Goal: Task Accomplishment & Management: Manage account settings

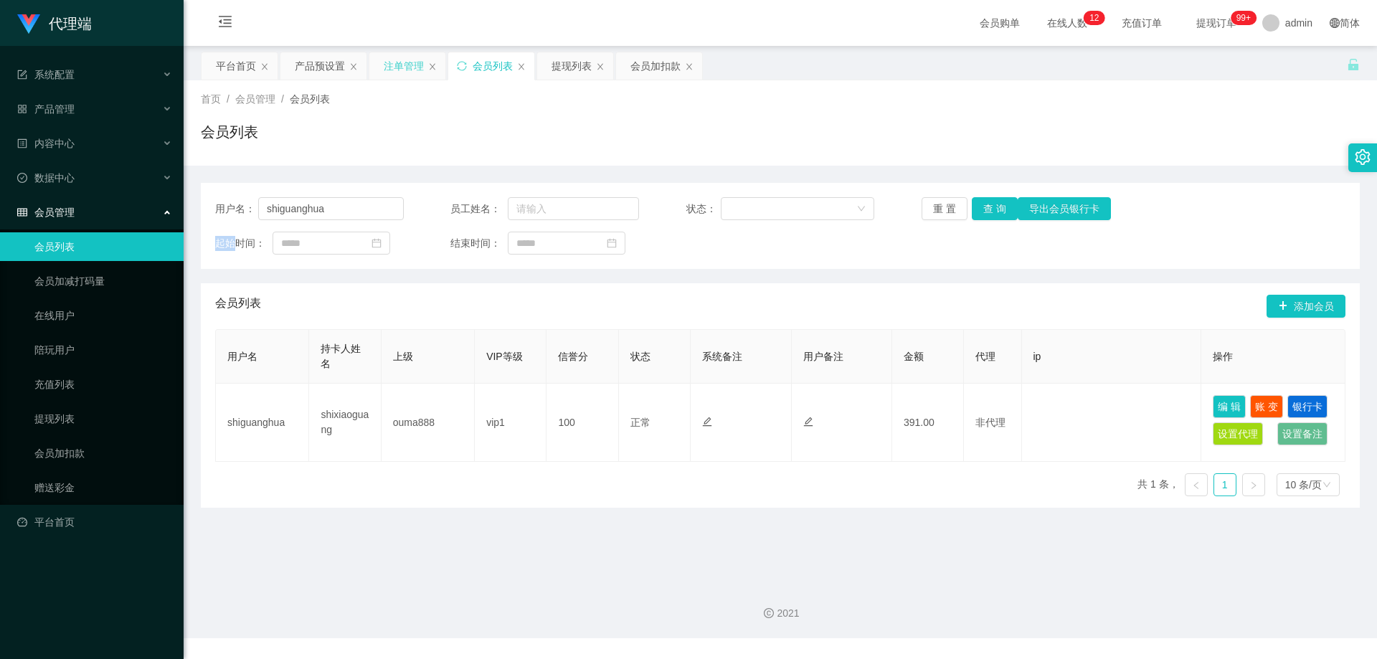
click at [412, 70] on div "注单管理" at bounding box center [404, 65] width 40 height 27
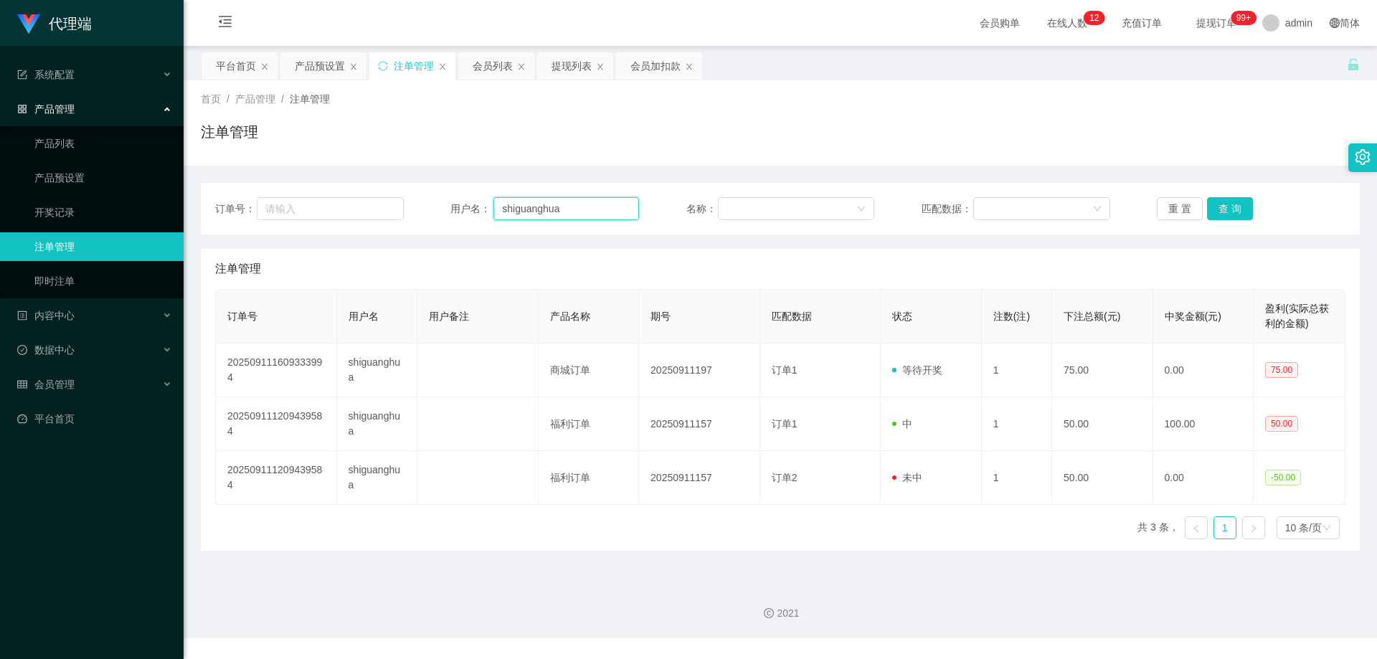
drag, startPoint x: 575, startPoint y: 213, endPoint x: 319, endPoint y: 184, distance: 257.7
click at [319, 184] on div "订单号： 用户名： shiguanghua 名称： 匹配数据： 重 置 查 询" at bounding box center [780, 209] width 1159 height 52
paste input "97288784"
type input "97288784"
click at [1235, 209] on button "查 询" at bounding box center [1230, 208] width 46 height 23
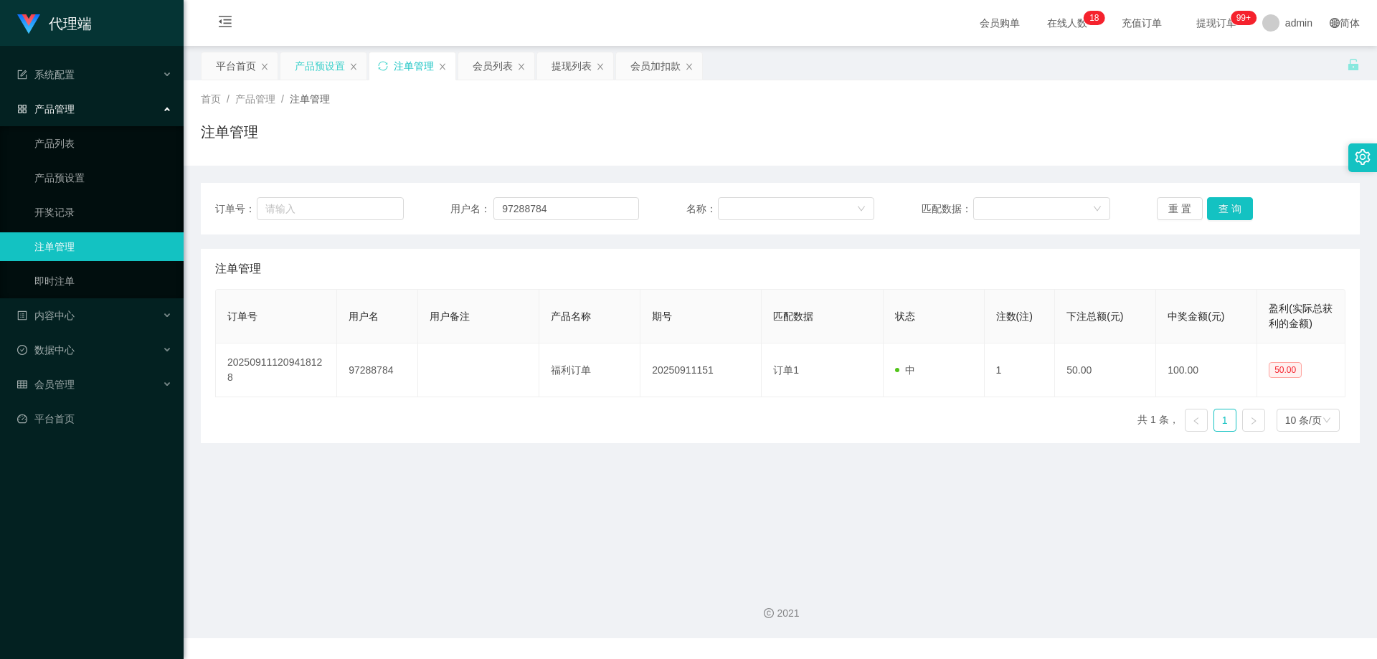
click at [292, 57] on div "产品预设置" at bounding box center [323, 65] width 86 height 27
click at [326, 66] on div "产品预设置" at bounding box center [320, 65] width 50 height 27
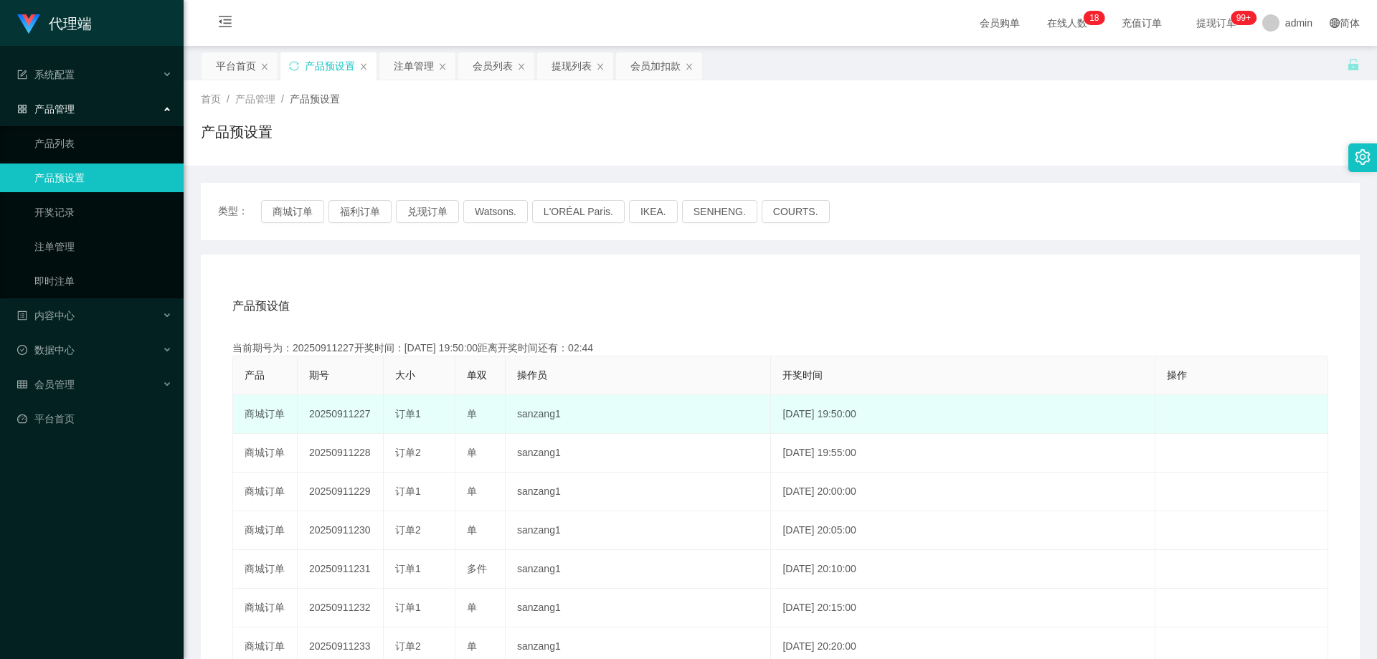
click at [351, 410] on td "20250911227" at bounding box center [341, 414] width 86 height 39
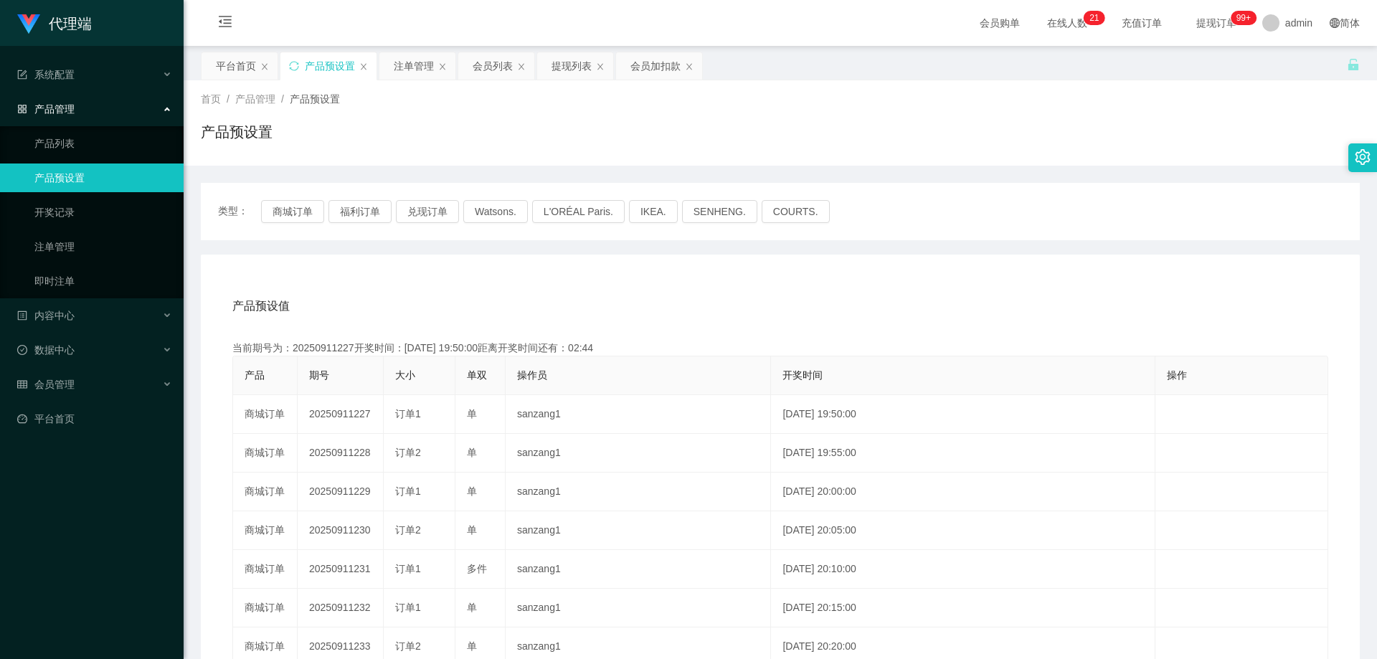
copy td "20250911227"
click at [278, 207] on button "商城订单" at bounding box center [292, 211] width 63 height 23
click at [408, 61] on div "注单管理" at bounding box center [414, 65] width 40 height 27
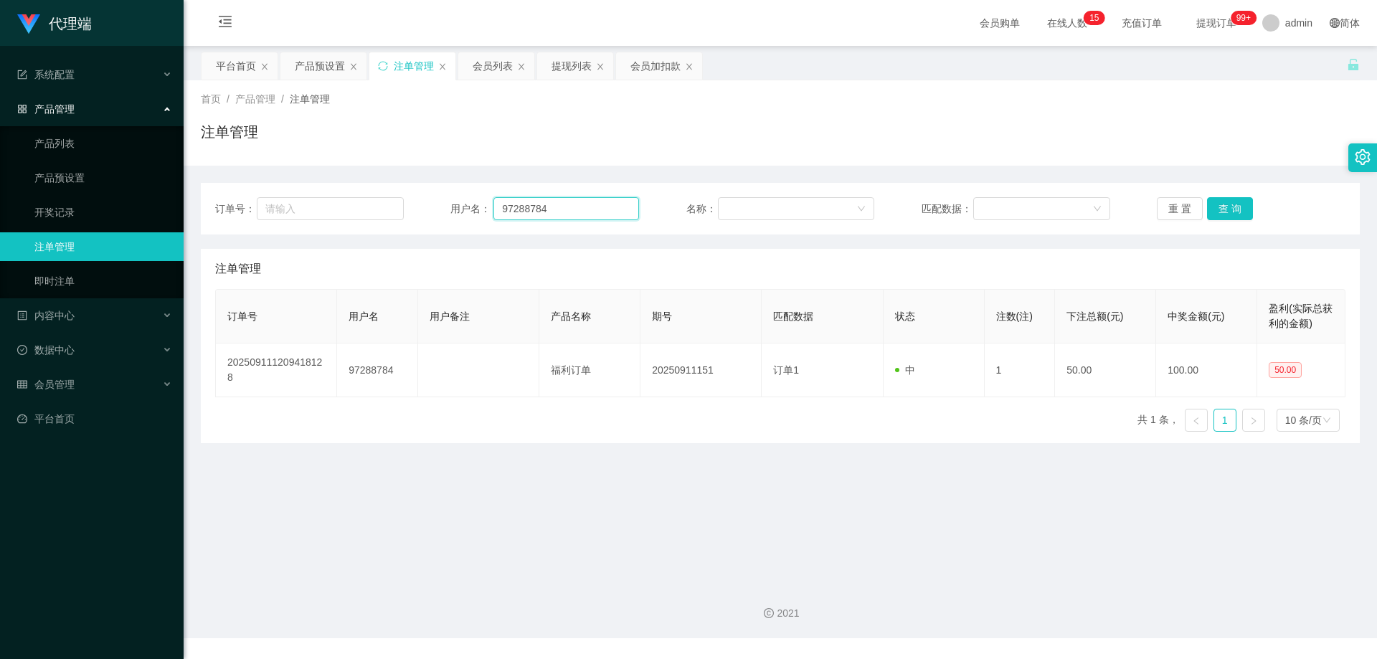
drag, startPoint x: 554, startPoint y: 211, endPoint x: 435, endPoint y: 204, distance: 119.3
click at [435, 204] on div "订单号： 用户名： 97288784 名称： 匹配数据： 重 置 查 询" at bounding box center [780, 208] width 1130 height 23
click at [499, 72] on div "会员列表" at bounding box center [493, 65] width 40 height 27
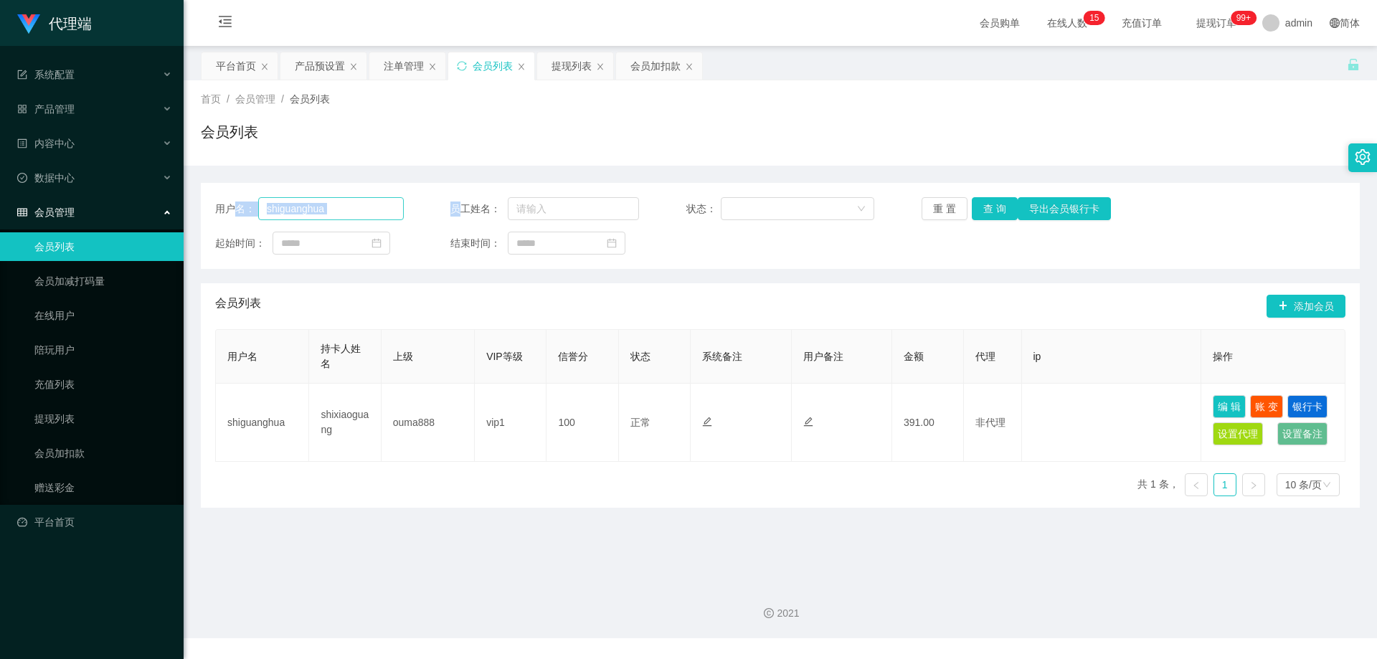
drag, startPoint x: 312, startPoint y: 204, endPoint x: 346, endPoint y: 209, distance: 34.8
click at [247, 207] on div "用户名： shiguanghua 员工姓名： 状态： 重 置 查 询 导出会员银行卡" at bounding box center [780, 208] width 1130 height 23
click at [348, 205] on input "shiguanghua" at bounding box center [331, 208] width 146 height 23
drag, startPoint x: 362, startPoint y: 207, endPoint x: 250, endPoint y: 202, distance: 111.3
click at [235, 203] on div "用户名： shiguanghua" at bounding box center [309, 208] width 189 height 23
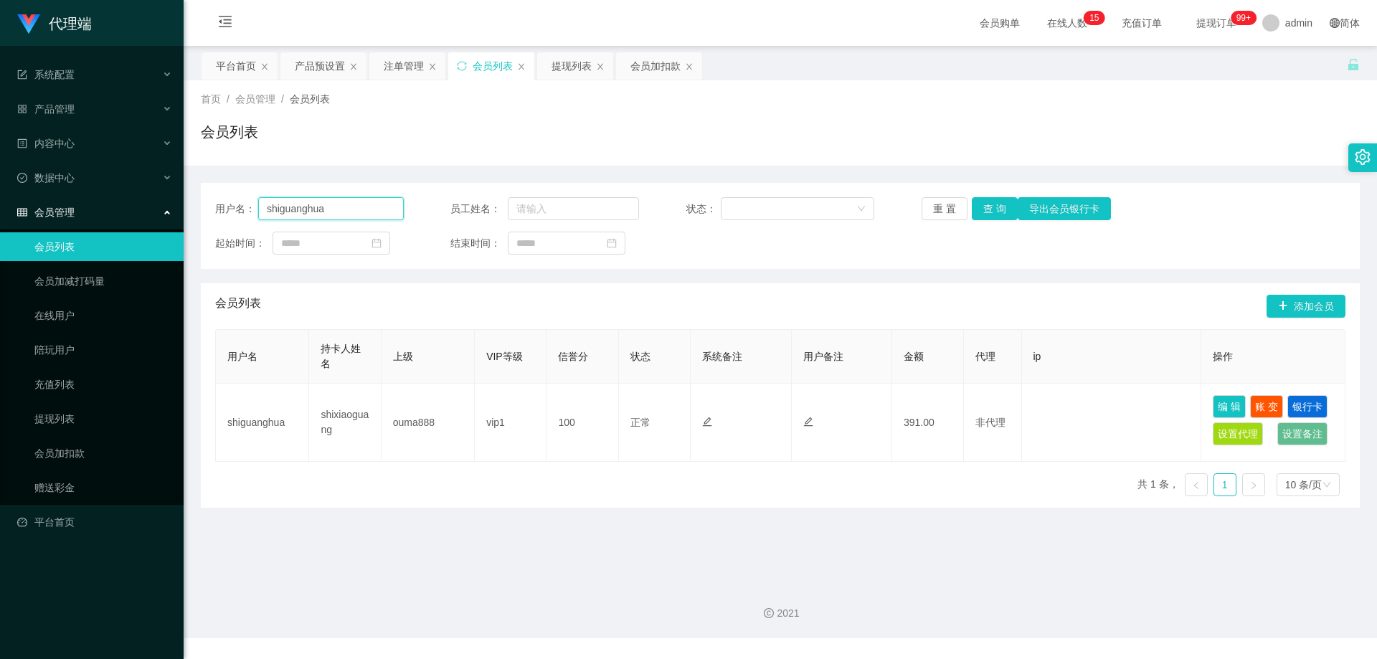
paste input "97288784"
type input "97288784"
click at [986, 212] on button "查 询" at bounding box center [995, 208] width 46 height 23
click at [987, 209] on button "查 询" at bounding box center [995, 208] width 46 height 23
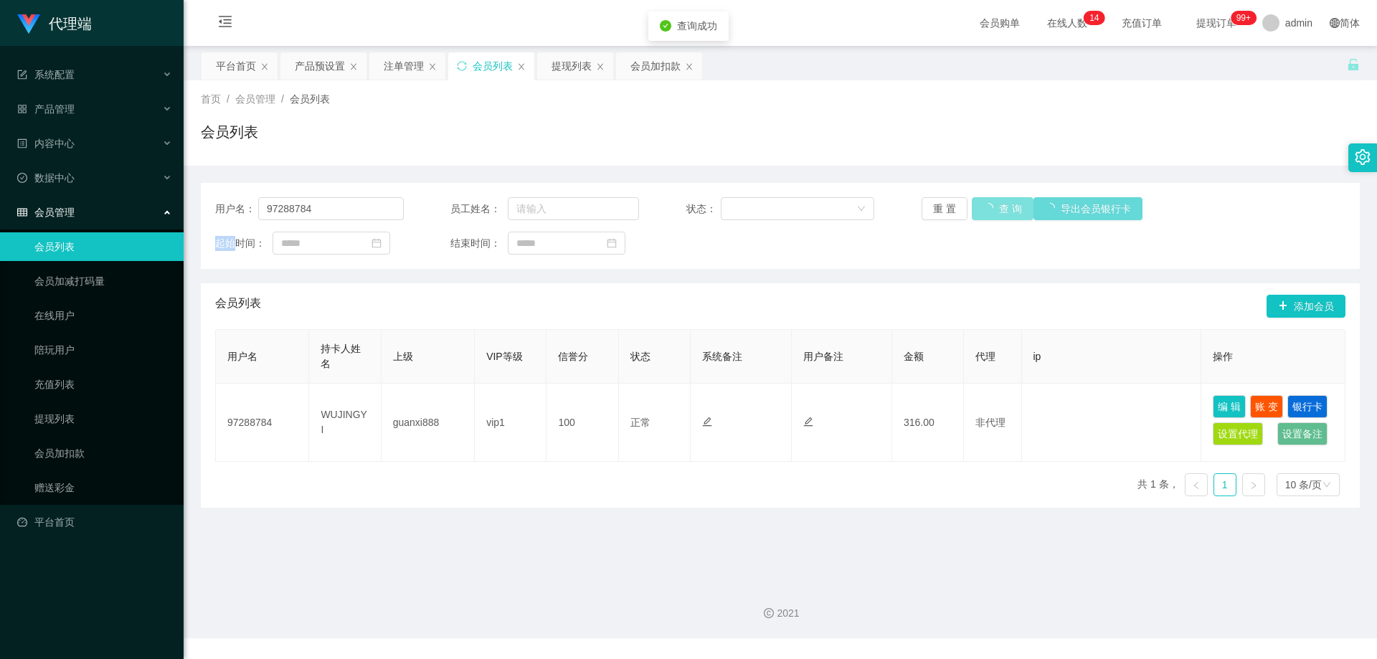
drag, startPoint x: 987, startPoint y: 209, endPoint x: 1060, endPoint y: 166, distance: 84.5
click at [989, 208] on div "重 置 查 询 导出会员银行卡" at bounding box center [1016, 208] width 189 height 23
click at [981, 204] on button "查 询" at bounding box center [995, 208] width 46 height 23
click at [984, 207] on button "查 询" at bounding box center [995, 208] width 46 height 23
click at [984, 207] on div "重 置 查 询 导出会员银行卡" at bounding box center [1016, 208] width 189 height 23
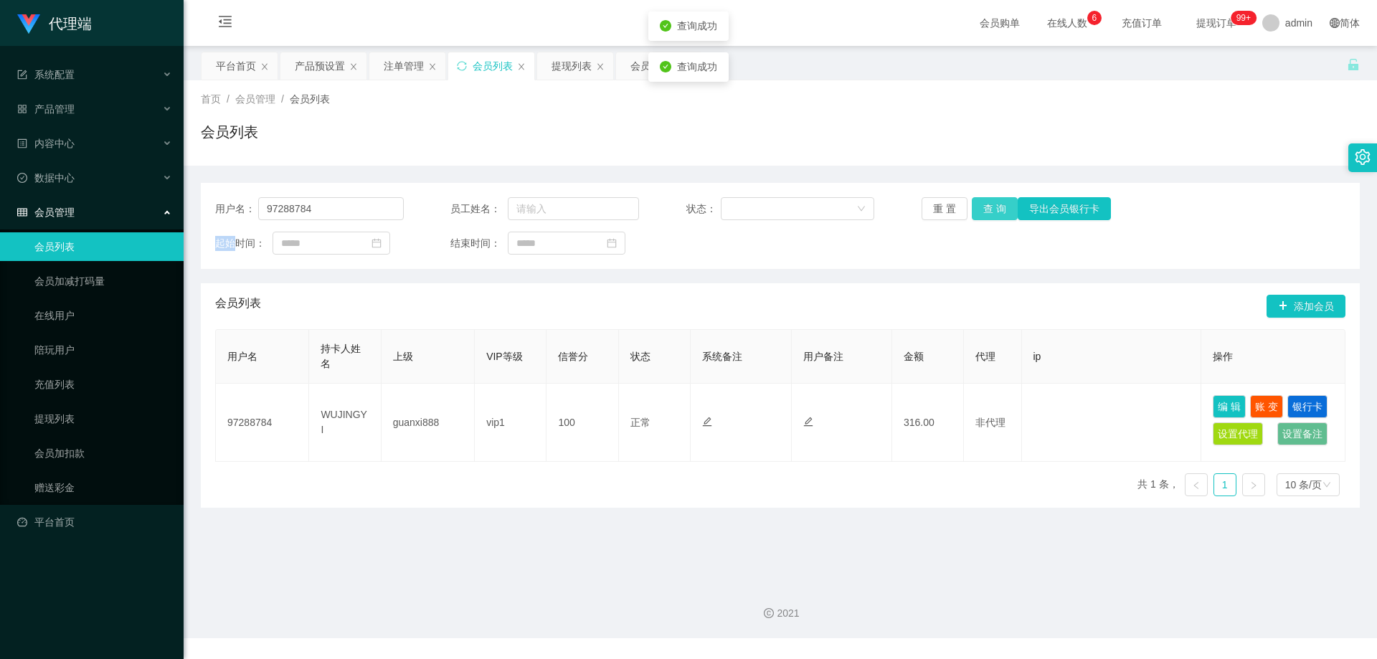
click at [984, 207] on button "查 询" at bounding box center [995, 208] width 46 height 23
click at [984, 207] on div "重 置 查 询 导出会员银行卡" at bounding box center [1016, 208] width 189 height 23
click at [984, 207] on button "查 询" at bounding box center [995, 208] width 46 height 23
click at [590, 141] on div "会员列表" at bounding box center [780, 137] width 1159 height 33
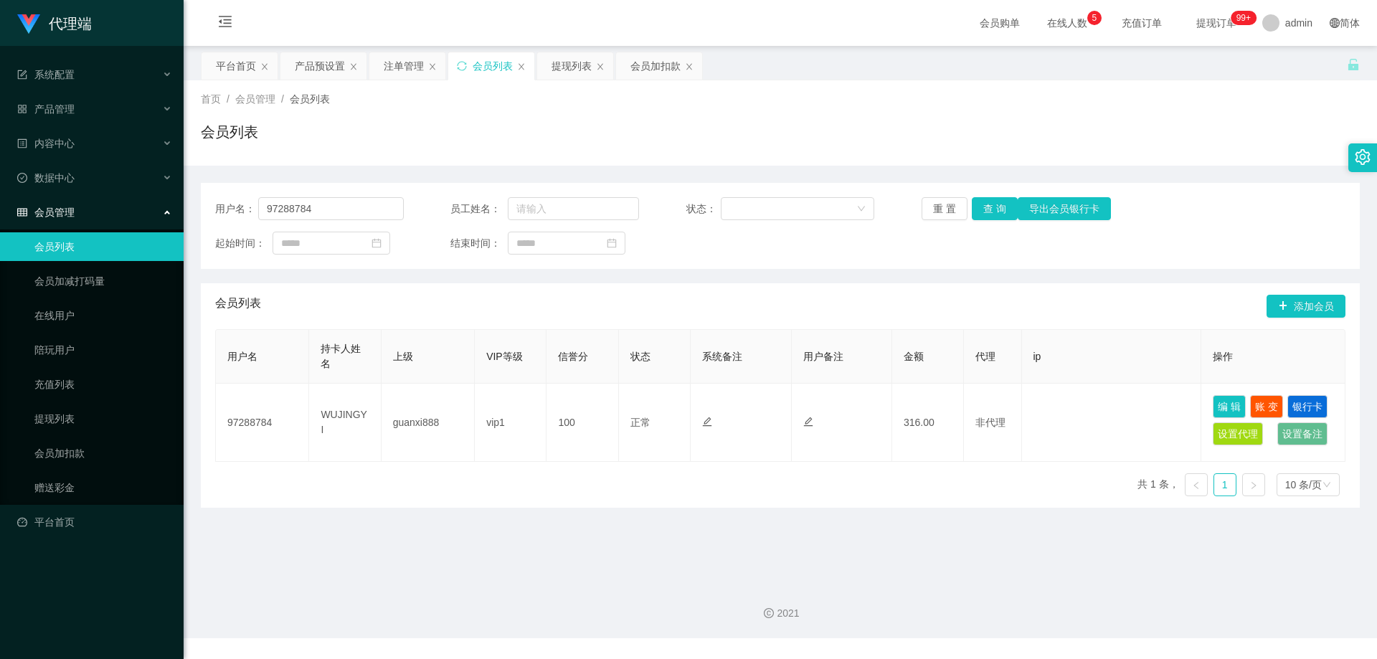
drag, startPoint x: 618, startPoint y: 100, endPoint x: 636, endPoint y: 90, distance: 20.6
click at [618, 100] on div "首页 / 会员管理 / 会员列表 /" at bounding box center [780, 99] width 1159 height 15
click at [658, 68] on div "会员加扣款" at bounding box center [656, 65] width 50 height 27
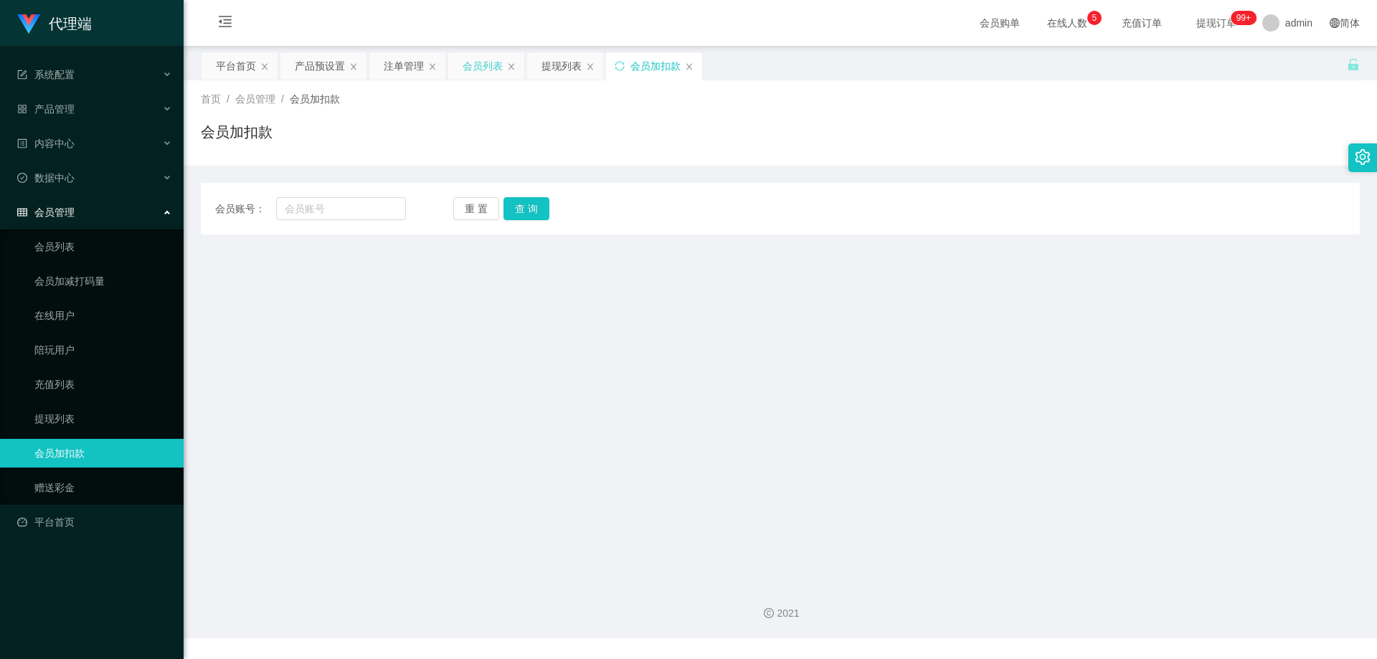
click at [488, 65] on div "会员列表" at bounding box center [483, 65] width 40 height 27
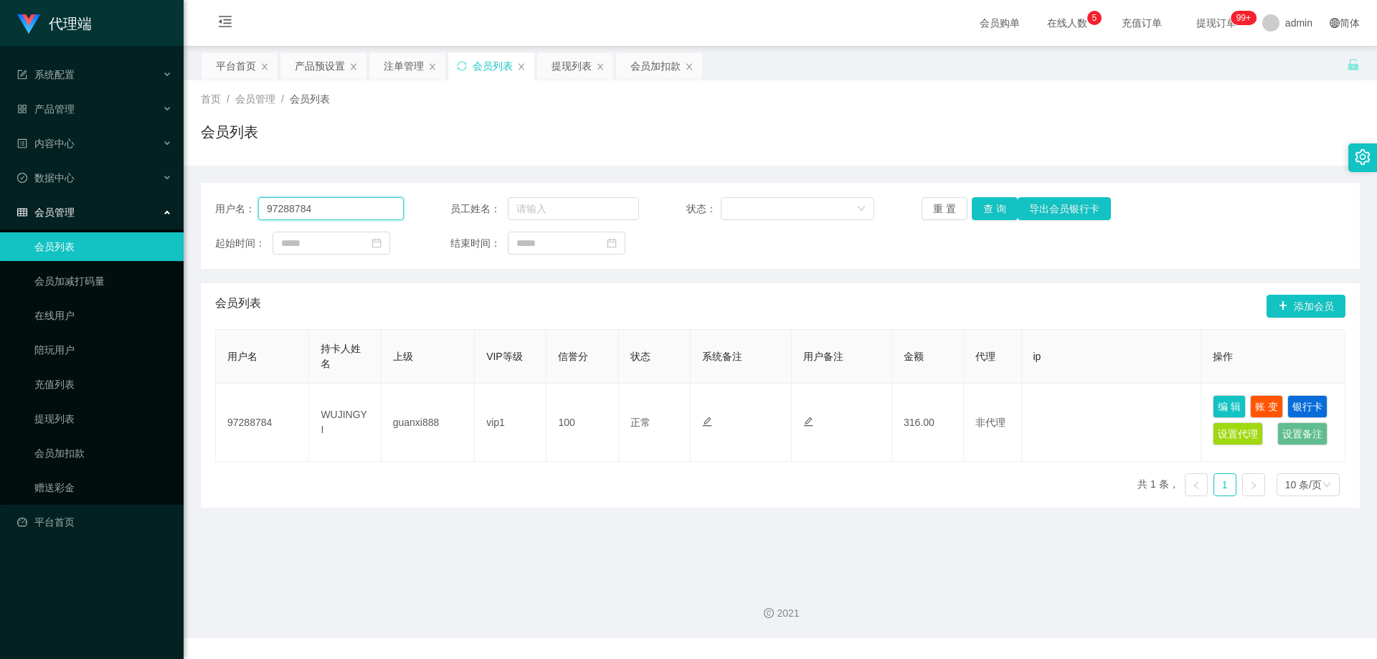
drag, startPoint x: 349, startPoint y: 205, endPoint x: 198, endPoint y: 204, distance: 151.4
click at [198, 204] on main "关闭左侧 关闭右侧 关闭其它 刷新页面 平台首页 产品预设置 注单管理 会员列表 提现列表 会员加扣款 首页 / 会员管理 / 会员列表 / 会员列表 用户名…" at bounding box center [781, 309] width 1194 height 526
click at [647, 70] on div "会员加扣款" at bounding box center [656, 65] width 50 height 27
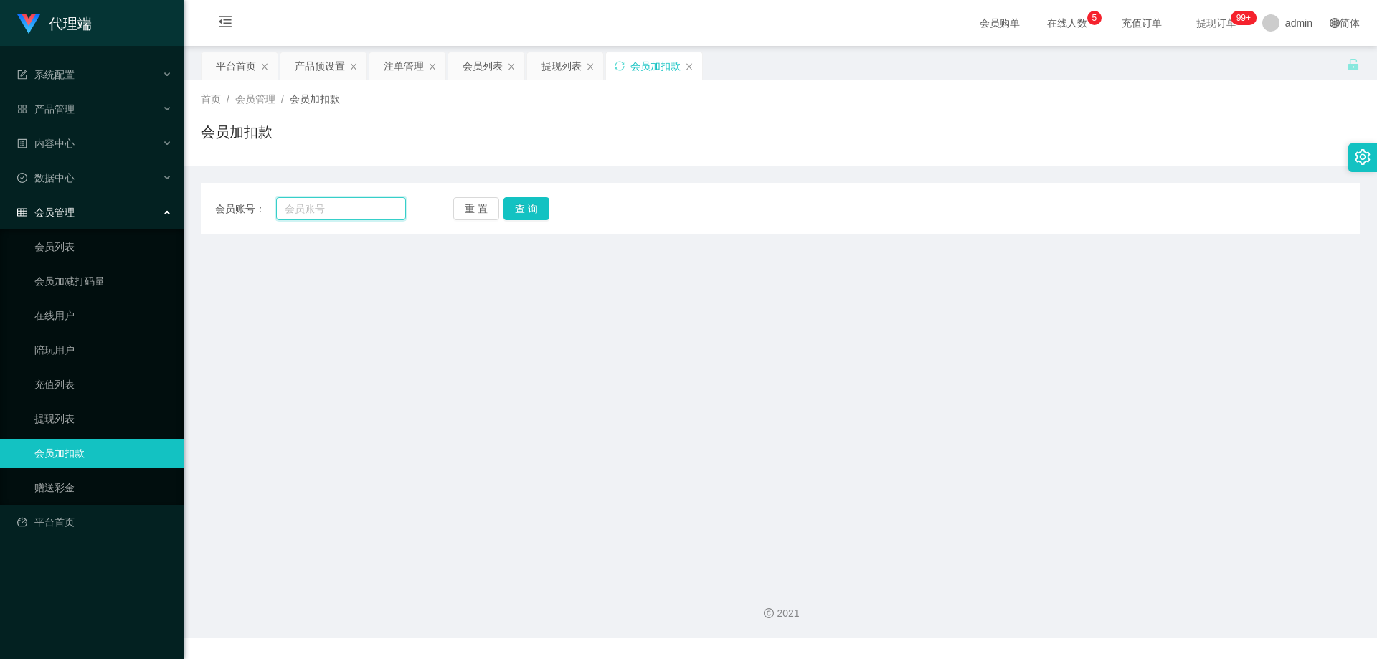
drag, startPoint x: 337, startPoint y: 214, endPoint x: 405, endPoint y: 208, distance: 67.7
click at [337, 213] on input "text" at bounding box center [341, 208] width 130 height 23
paste input "97288784"
type input "97288784"
click at [521, 205] on button "查 询" at bounding box center [527, 208] width 46 height 23
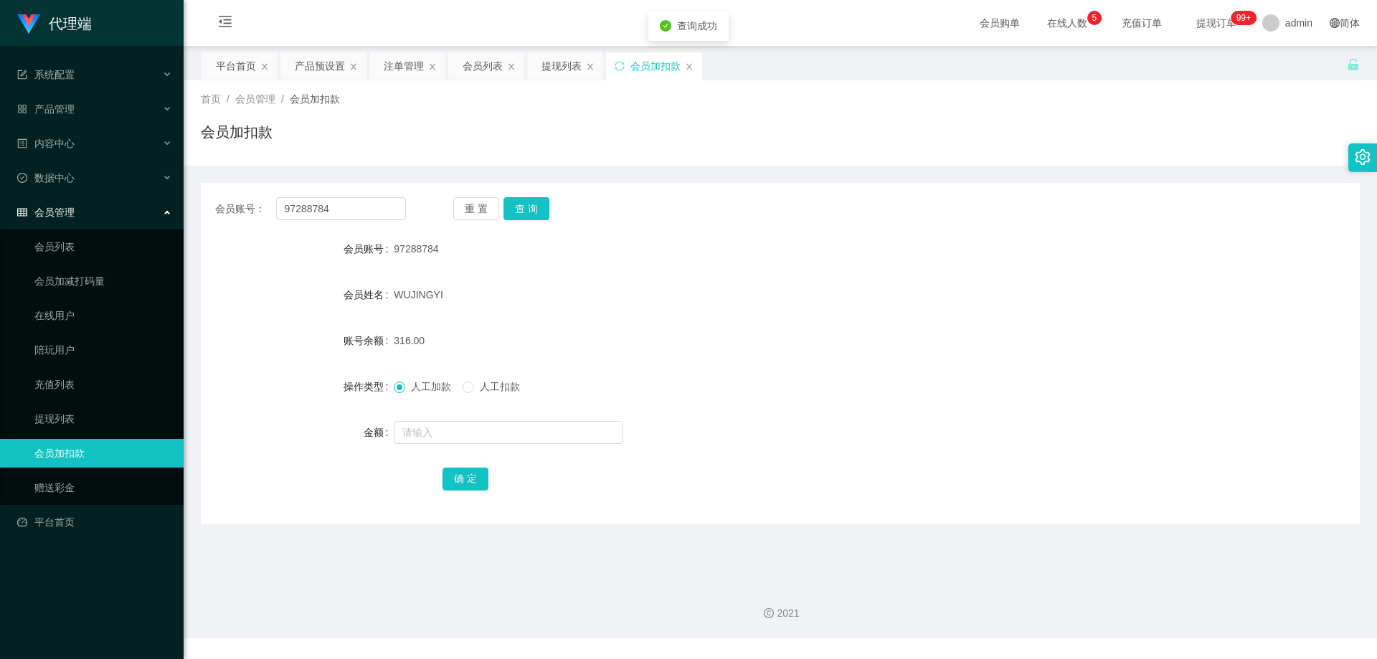
click at [499, 387] on span "人工扣款" at bounding box center [500, 386] width 52 height 11
click at [484, 425] on input "text" at bounding box center [509, 432] width 230 height 23
type input "300"
click at [473, 473] on button "确 定" at bounding box center [466, 479] width 46 height 23
click at [527, 199] on button "查 询" at bounding box center [527, 208] width 46 height 23
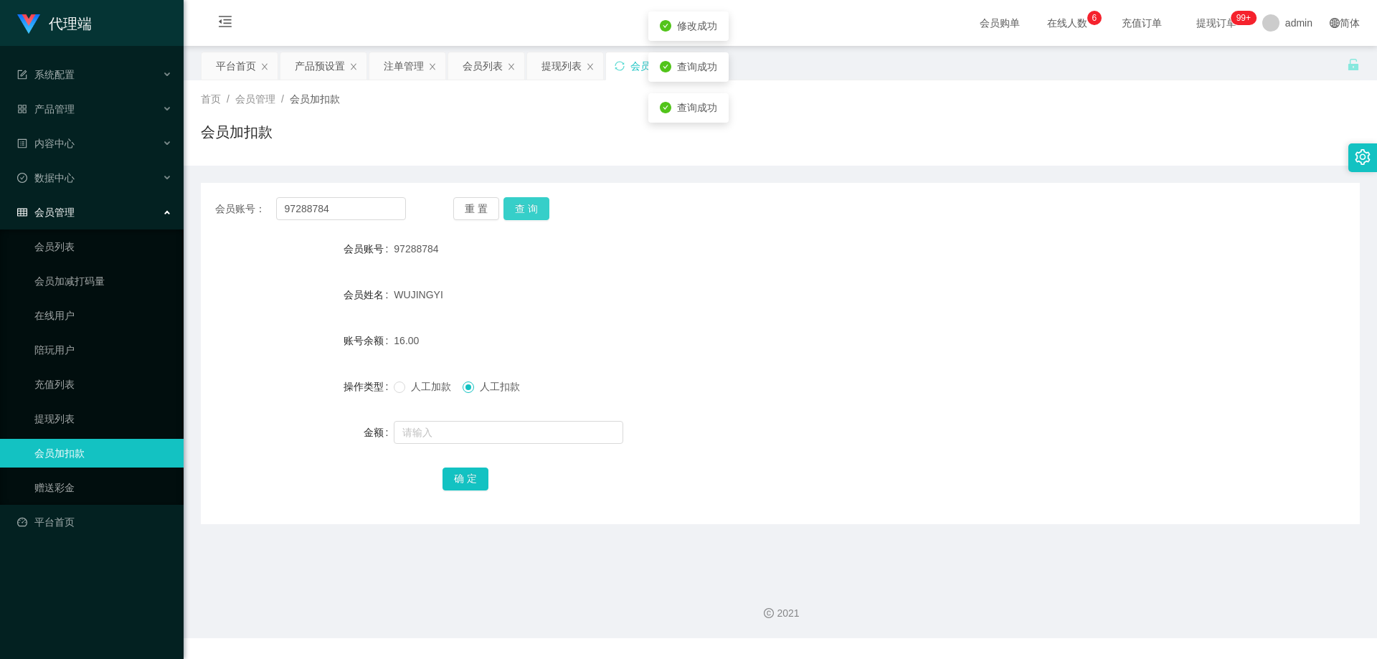
click at [527, 205] on button "查 询" at bounding box center [527, 208] width 46 height 23
